Goal: Information Seeking & Learning: Understand process/instructions

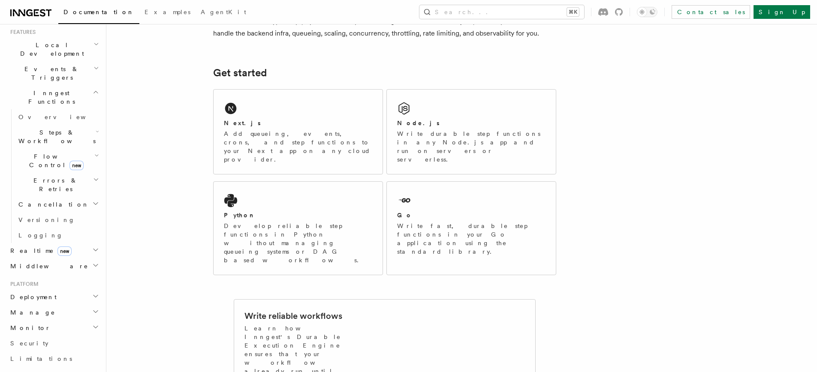
scroll to position [128, 0]
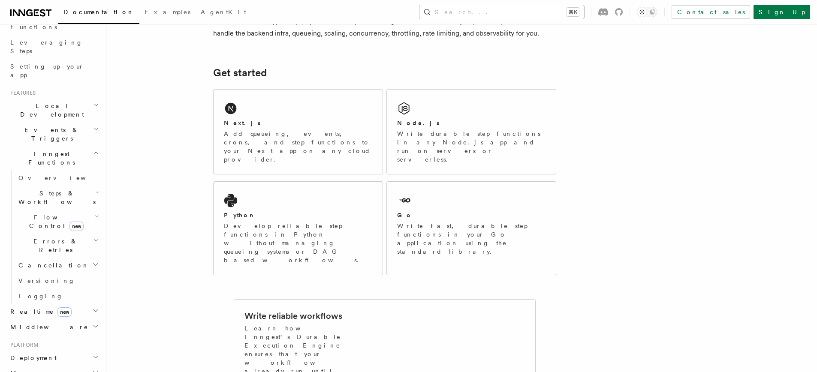
click at [532, 18] on button "Search... ⌘K" at bounding box center [501, 12] width 165 height 14
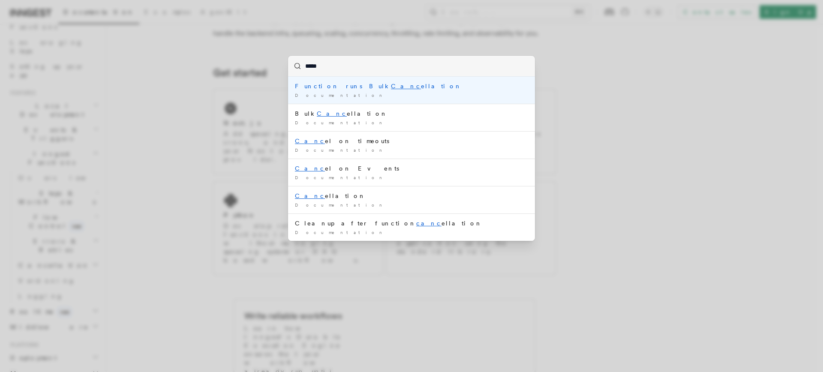
type input "******"
click at [336, 91] on li "Function runs Bulk Cancel lation Documentation /" at bounding box center [411, 90] width 247 height 27
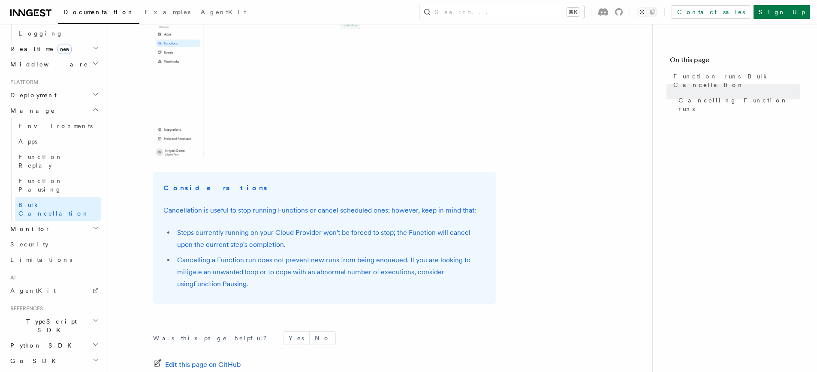
scroll to position [1037, 0]
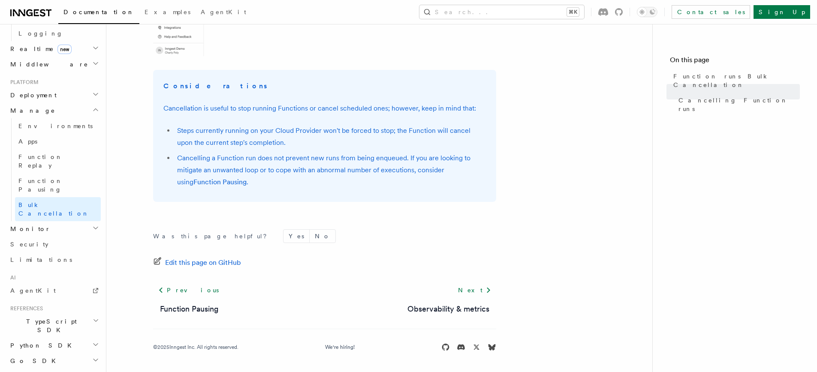
click at [52, 221] on h2 "Monitor" at bounding box center [54, 228] width 94 height 15
click at [557, 12] on button "Search... ⌘K" at bounding box center [501, 12] width 165 height 14
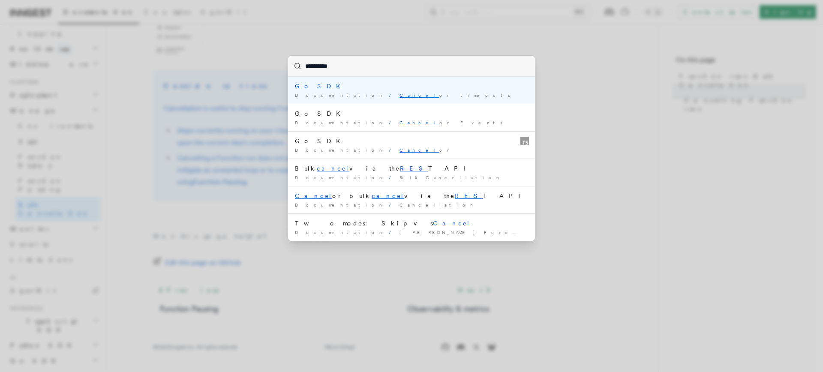
type input "**********"
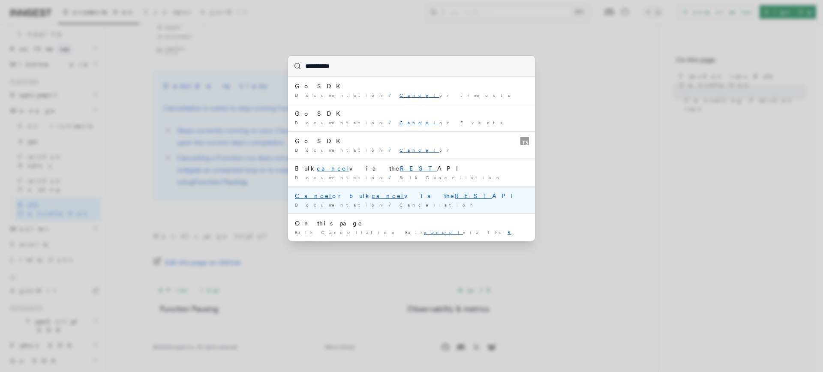
click at [365, 193] on div "Cancel or bulk cancel via the REST API" at bounding box center [411, 196] width 233 height 9
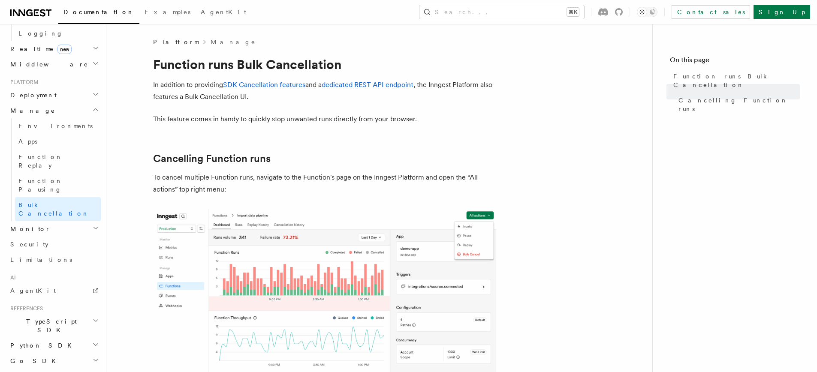
scroll to position [376, 0]
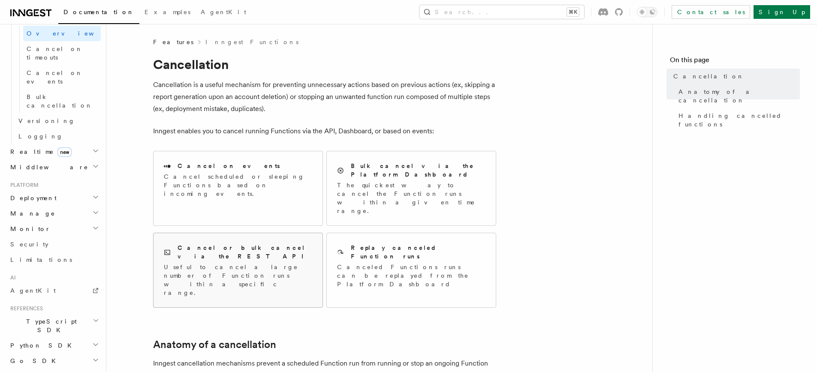
click at [244, 244] on div "Cancel or bulk cancel via the REST API Useful to cancel a large number of Funct…" at bounding box center [238, 271] width 148 height 54
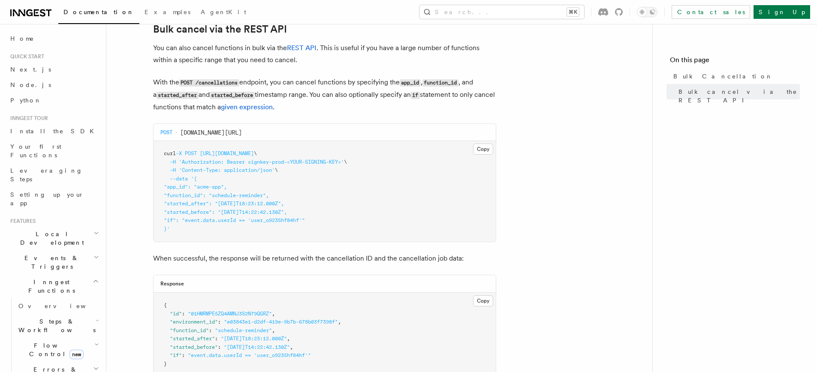
scroll to position [178, 0]
drag, startPoint x: 303, startPoint y: 135, endPoint x: 308, endPoint y: 136, distance: 5.6
click at [308, 135] on div "POST [DOMAIN_NAME][URL]" at bounding box center [325, 132] width 342 height 17
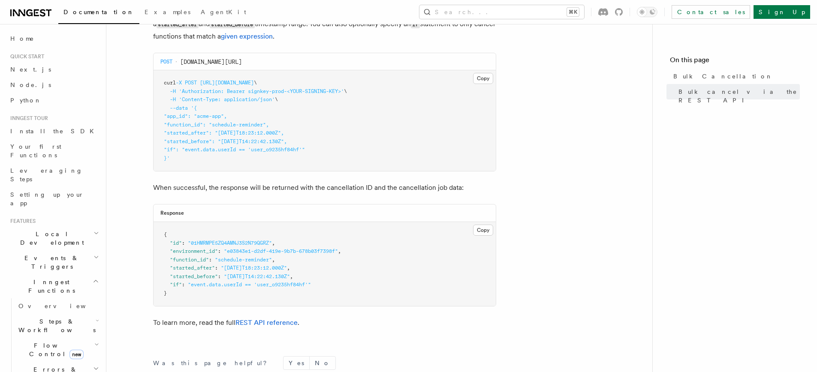
scroll to position [254, 0]
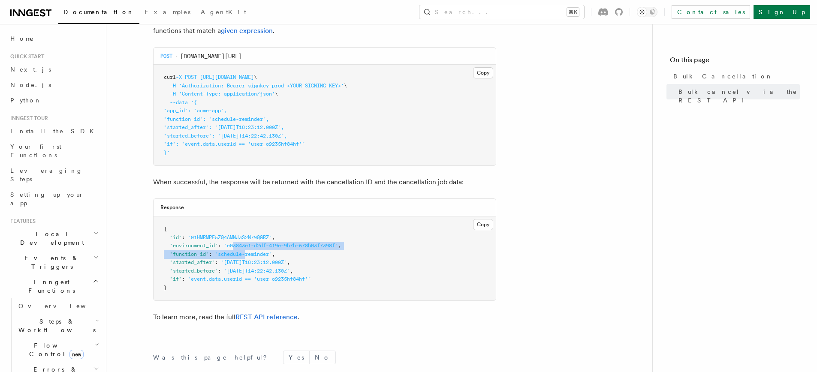
drag, startPoint x: 235, startPoint y: 250, endPoint x: 290, endPoint y: 254, distance: 55.9
click at [277, 254] on pre "{ "id" : "01HMRMPE5ZQ4AMNJ3S2N79QGRZ" , "environment_id" : "e03843e1-d2df-419e-…" at bounding box center [325, 259] width 342 height 84
click at [257, 277] on span ""event.data.userId == 'user_o9235hf84hf'"" at bounding box center [249, 279] width 123 height 6
drag, startPoint x: 192, startPoint y: 281, endPoint x: 184, endPoint y: 282, distance: 8.2
click at [214, 280] on span ""if" : "event.data.userId == 'user_o9235hf84hf'"" at bounding box center [237, 279] width 147 height 6
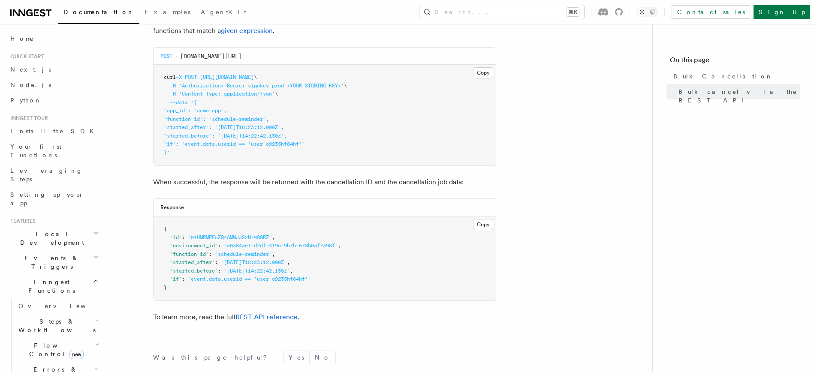
click at [175, 280] on span ""if"" at bounding box center [176, 279] width 12 height 6
click at [179, 280] on span ""if"" at bounding box center [176, 279] width 12 height 6
drag, startPoint x: 173, startPoint y: 280, endPoint x: 321, endPoint y: 276, distance: 148.0
click at [321, 276] on pre "{ "id" : "01HMRMPE5ZQ4AMNJ3S2N79QGRZ" , "environment_id" : "e03843e1-d2df-419e-…" at bounding box center [325, 259] width 342 height 84
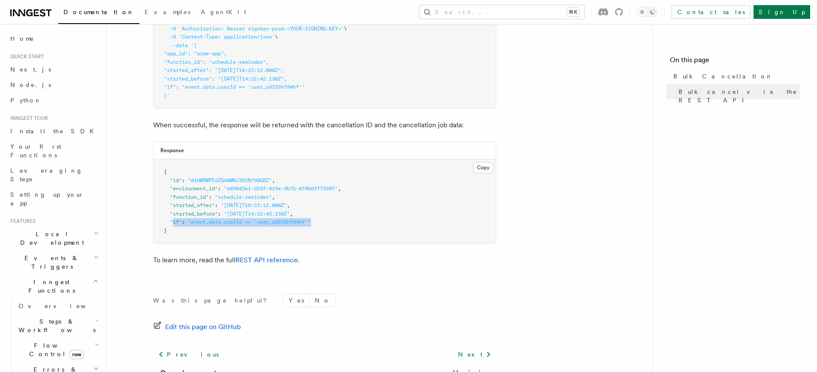
scroll to position [376, 0]
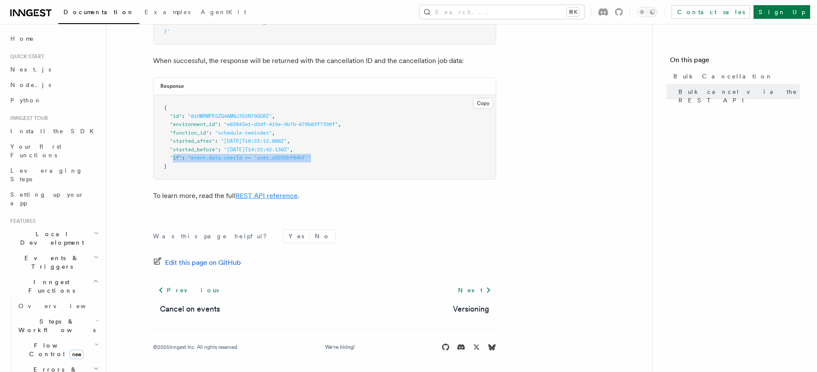
click at [254, 195] on link "REST API reference" at bounding box center [266, 196] width 62 height 8
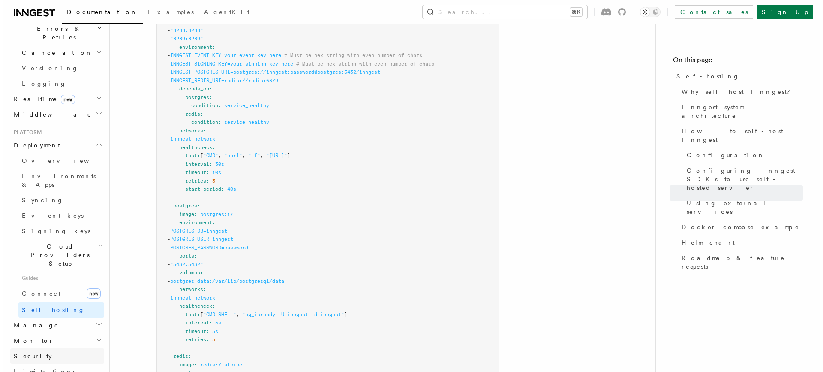
scroll to position [343, 0]
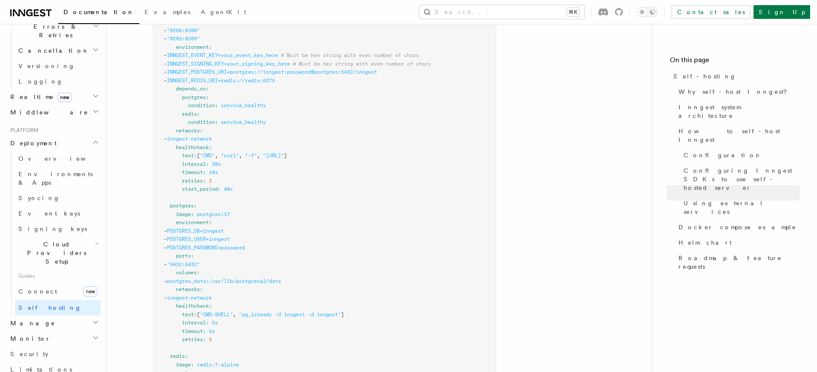
drag, startPoint x: 589, startPoint y: 21, endPoint x: 587, endPoint y: 12, distance: 8.8
click at [589, 21] on div "Documentation Examples AgentKit Search... ⌘K Contact sales Sign Up" at bounding box center [408, 12] width 817 height 24
click at [584, 12] on button "Search... ⌘K" at bounding box center [501, 12] width 165 height 14
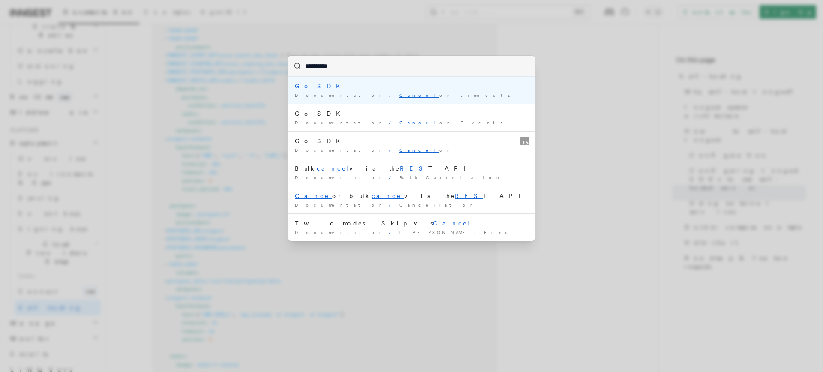
type input "**********"
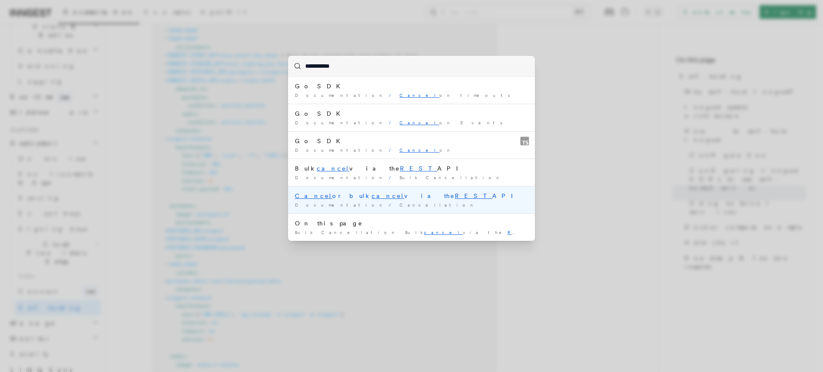
click at [359, 199] on div "Cancel or bulk cancel via the REST API" at bounding box center [411, 196] width 233 height 9
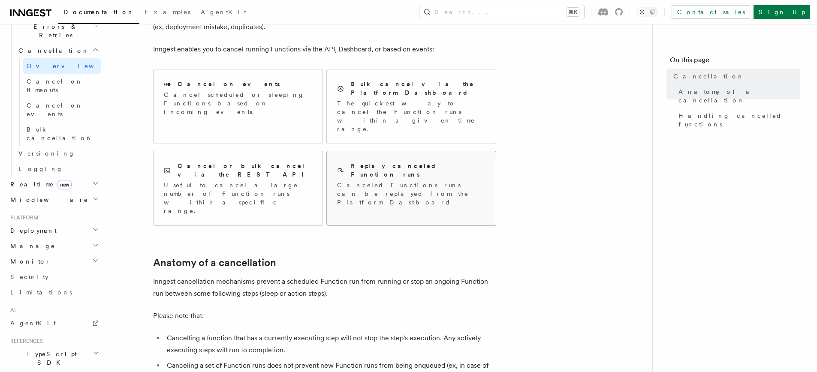
scroll to position [83, 0]
click at [249, 180] on p "Useful to cancel a large number of Function runs within a specific range." at bounding box center [238, 197] width 148 height 34
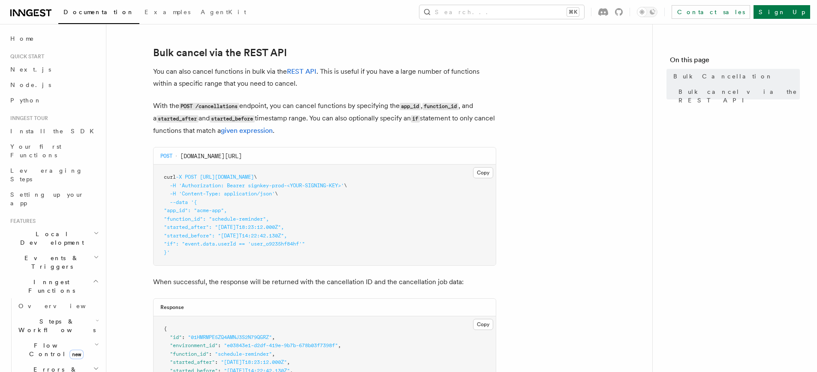
scroll to position [155, 0]
click at [303, 71] on link "REST API" at bounding box center [302, 71] width 30 height 8
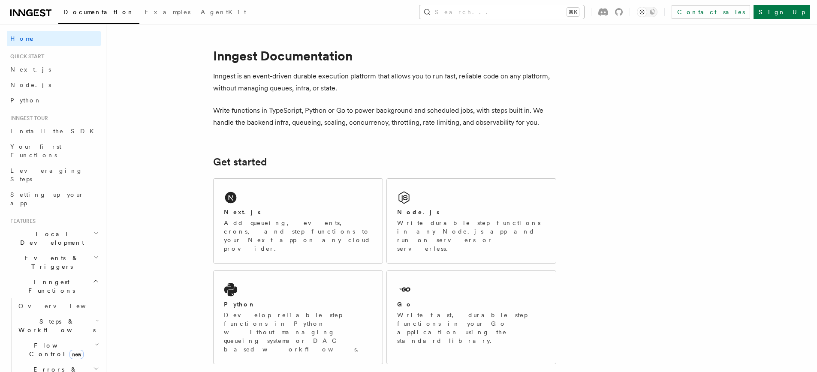
click at [540, 6] on button "Search... ⌘K" at bounding box center [501, 12] width 165 height 14
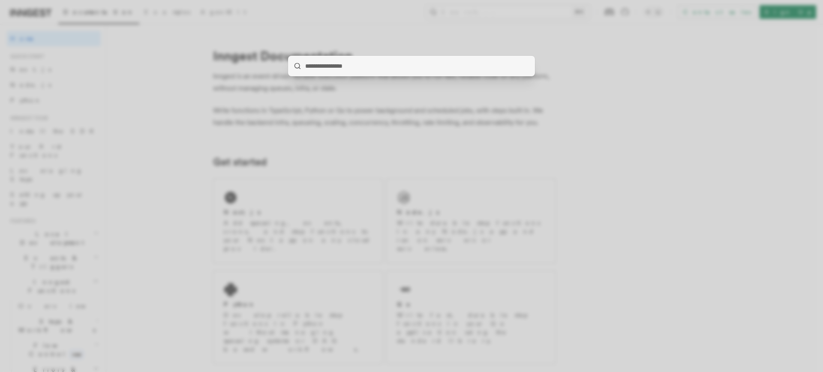
click at [355, 71] on input "search" at bounding box center [411, 66] width 247 height 21
click at [569, 81] on div at bounding box center [411, 186] width 823 height 372
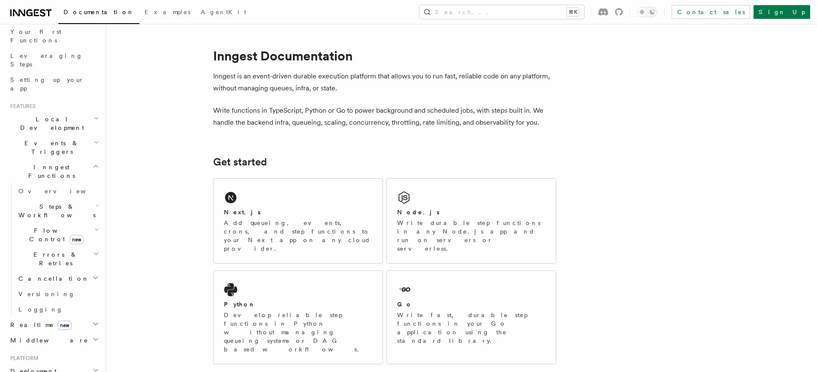
scroll to position [194, 0]
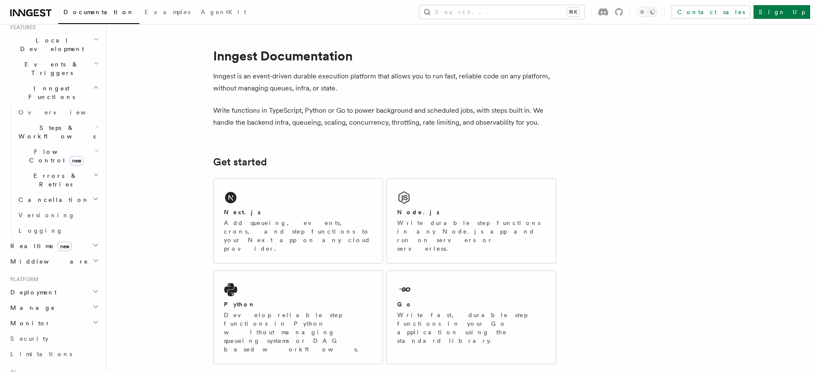
click at [55, 192] on h2 "Cancellation" at bounding box center [58, 199] width 86 height 15
click at [59, 208] on link "Overview" at bounding box center [62, 215] width 78 height 15
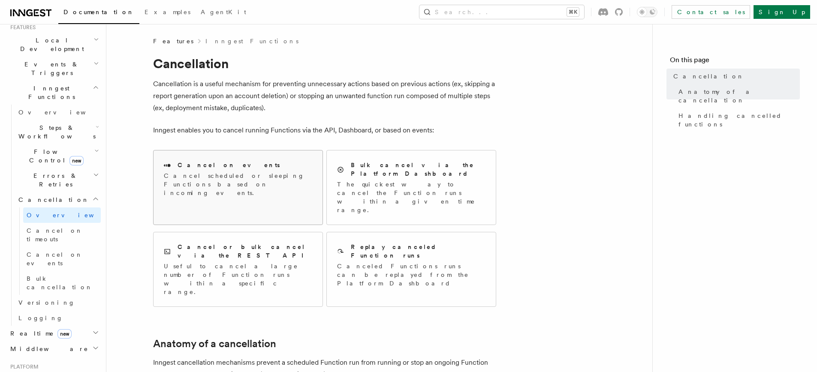
scroll to position [2, 0]
click at [209, 171] on p "Cancel scheduled or sleeping Functions based on incoming events." at bounding box center [238, 184] width 148 height 26
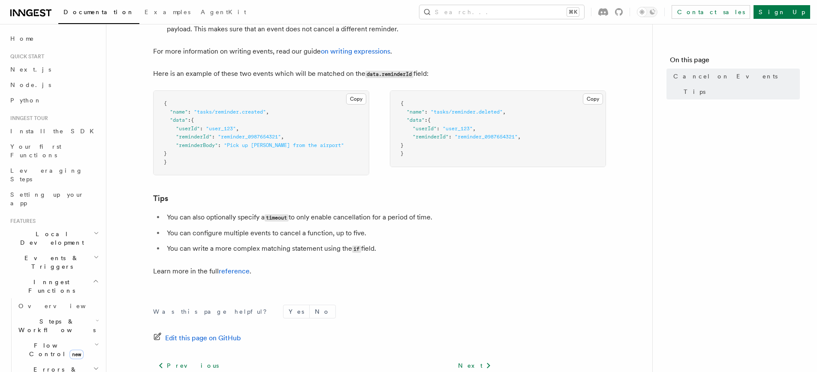
scroll to position [528, 0]
